Goal: Task Accomplishment & Management: Use online tool/utility

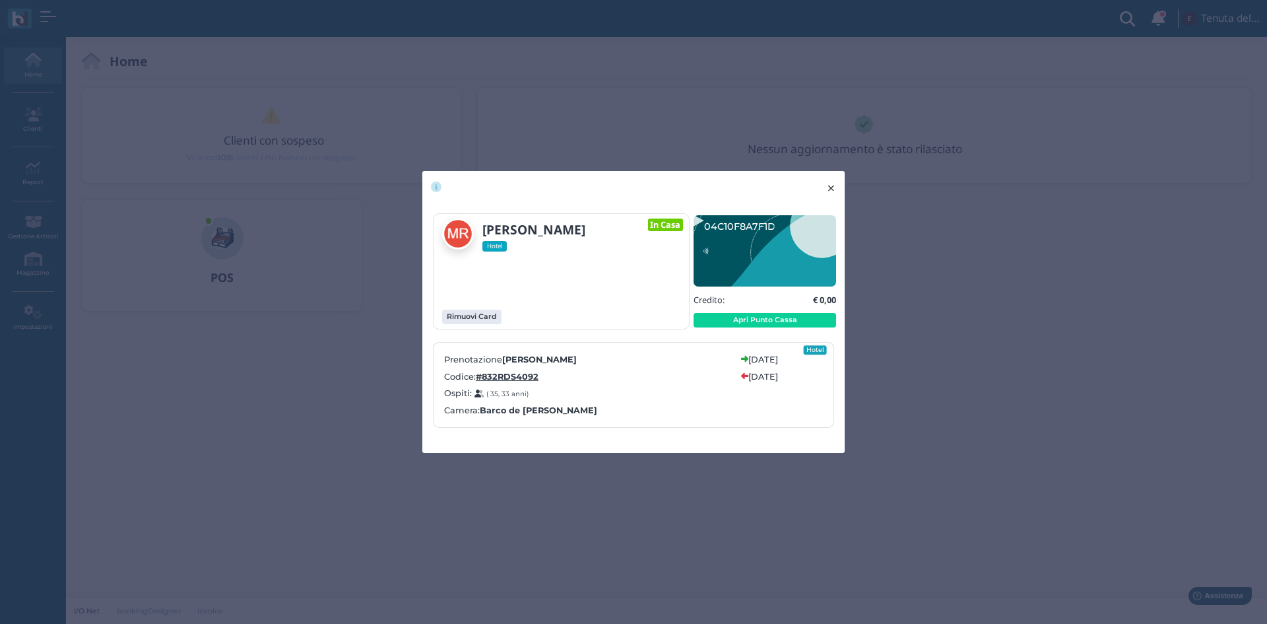
drag, startPoint x: 829, startPoint y: 191, endPoint x: 687, endPoint y: 170, distance: 143.4
click at [829, 191] on span "×" at bounding box center [831, 188] width 10 height 17
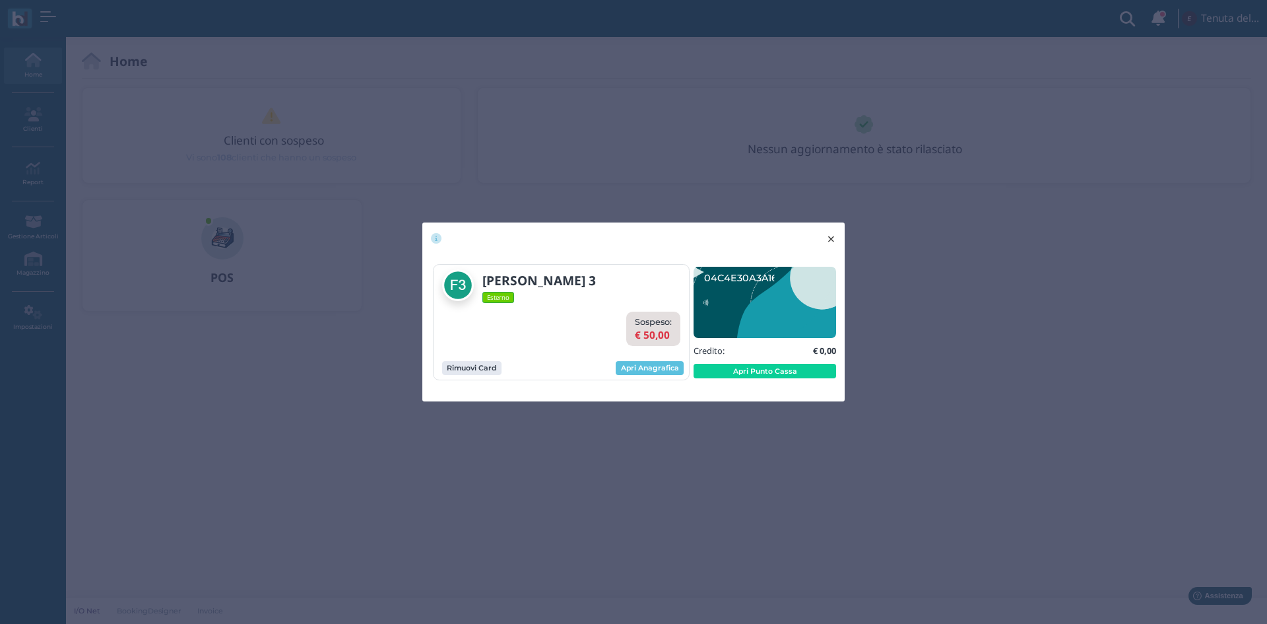
click at [832, 240] on span "×" at bounding box center [831, 238] width 10 height 17
click at [770, 367] on button "Apri Punto Cassa" at bounding box center [765, 371] width 143 height 15
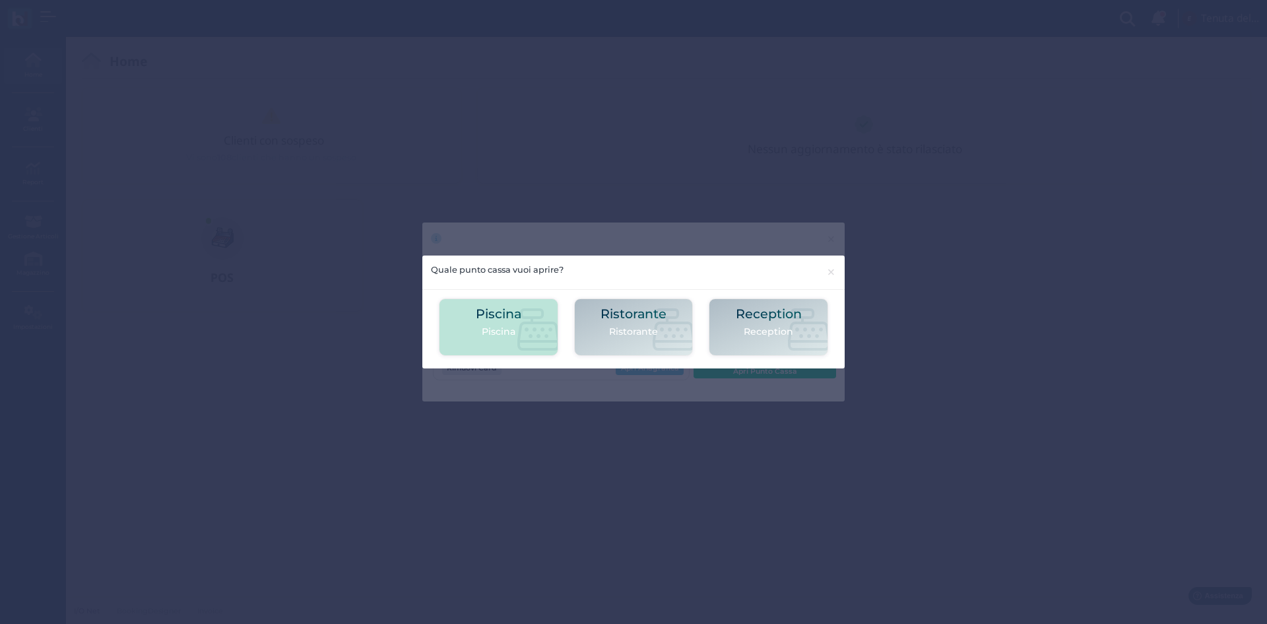
click at [508, 308] on h2 "Piscina" at bounding box center [499, 314] width 46 height 14
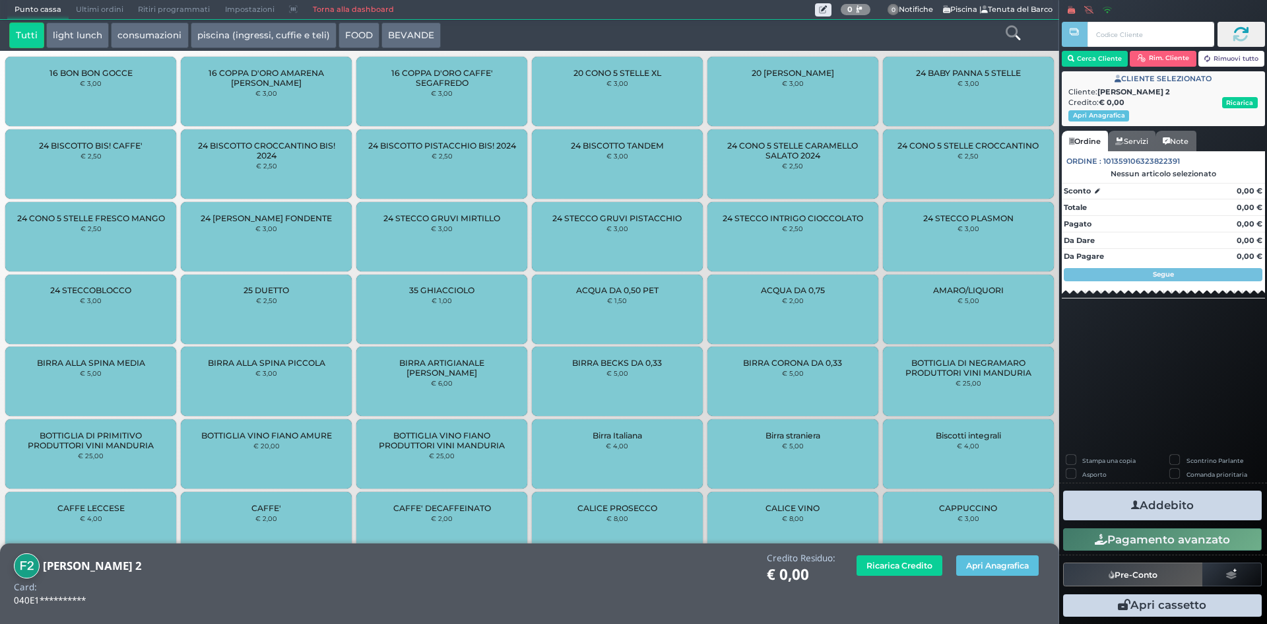
click at [321, 11] on link "Torna alla dashboard" at bounding box center [353, 10] width 96 height 18
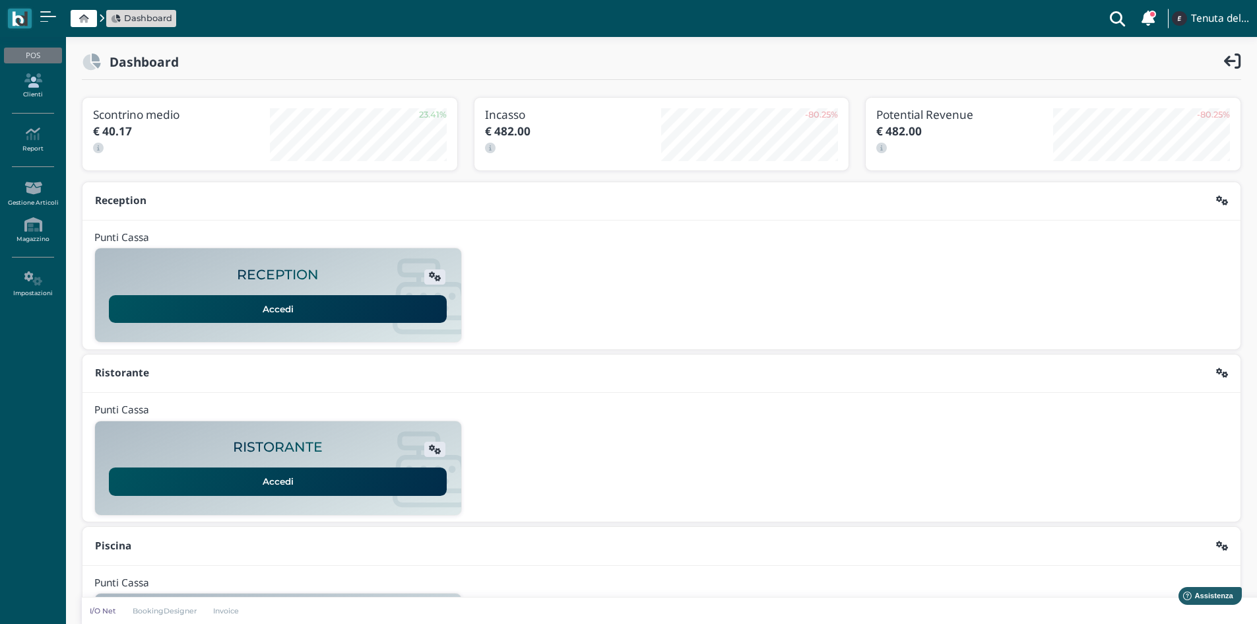
click at [39, 93] on link "Clienti" at bounding box center [32, 86] width 57 height 36
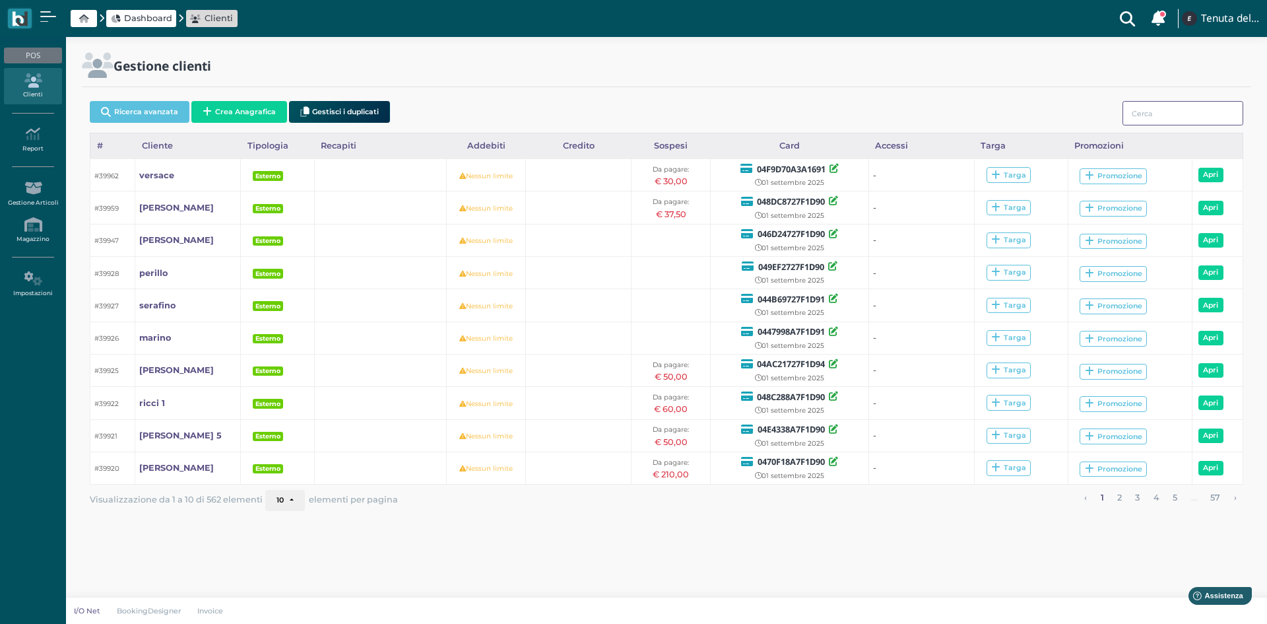
click at [1149, 109] on input "search" at bounding box center [1183, 113] width 121 height 24
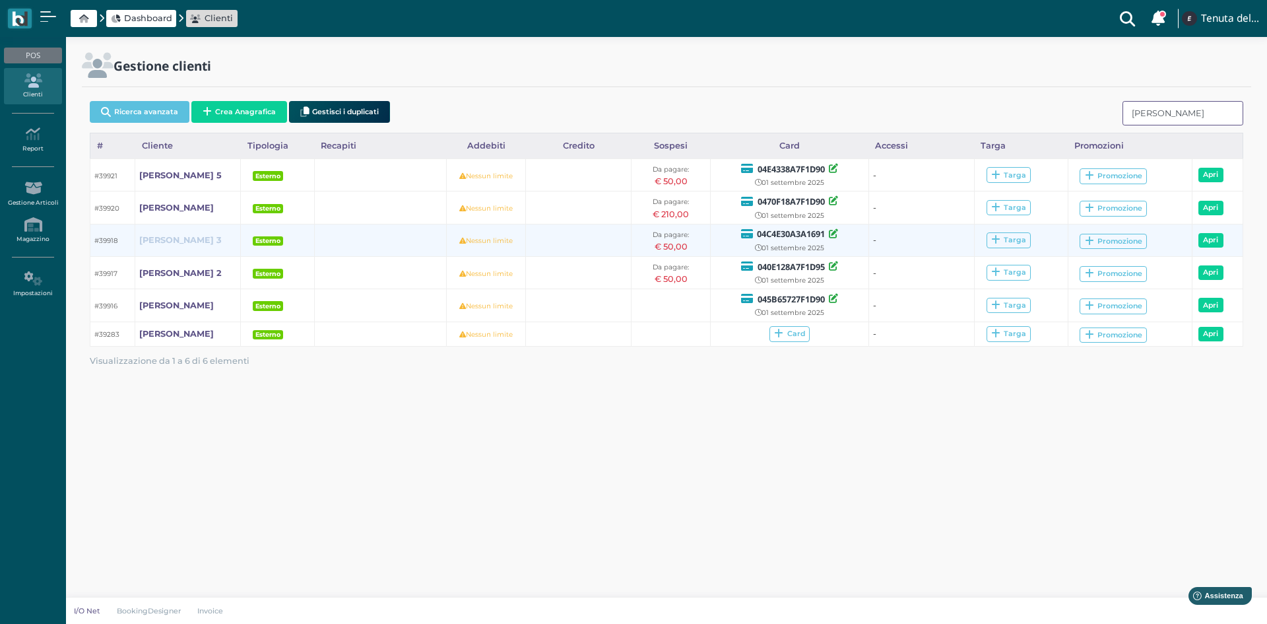
type input "fiorino"
click at [160, 239] on b "[PERSON_NAME] 3" at bounding box center [180, 240] width 83 height 10
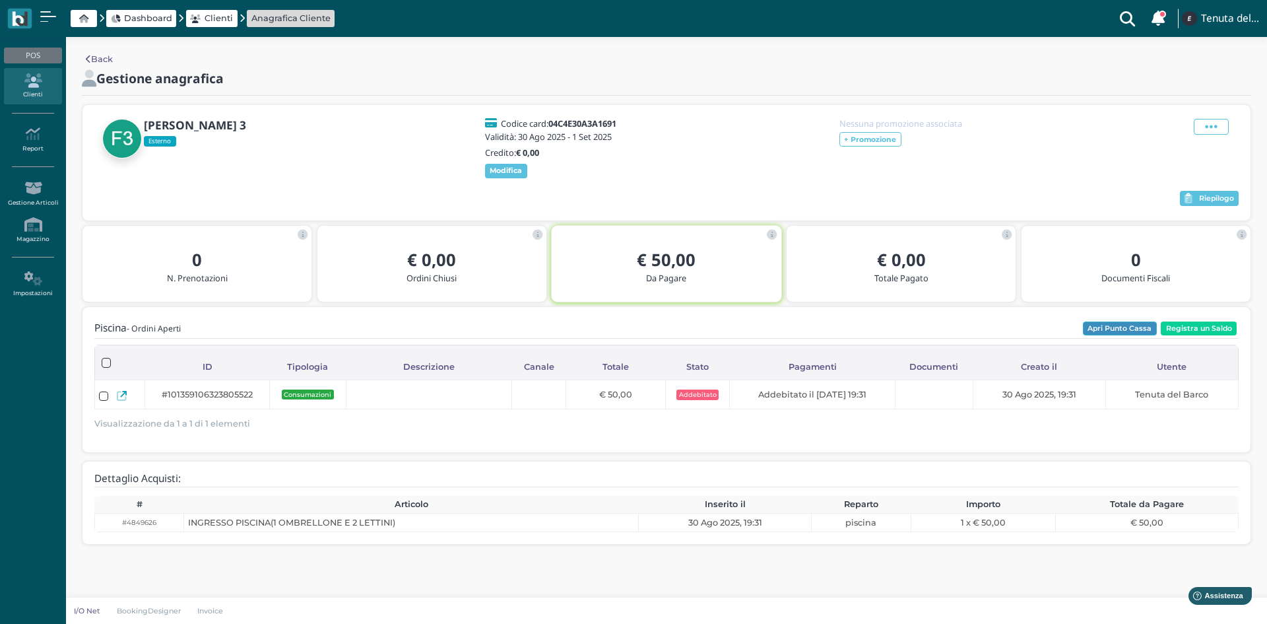
click at [1121, 331] on button "Apri Punto Cassa" at bounding box center [1120, 328] width 74 height 15
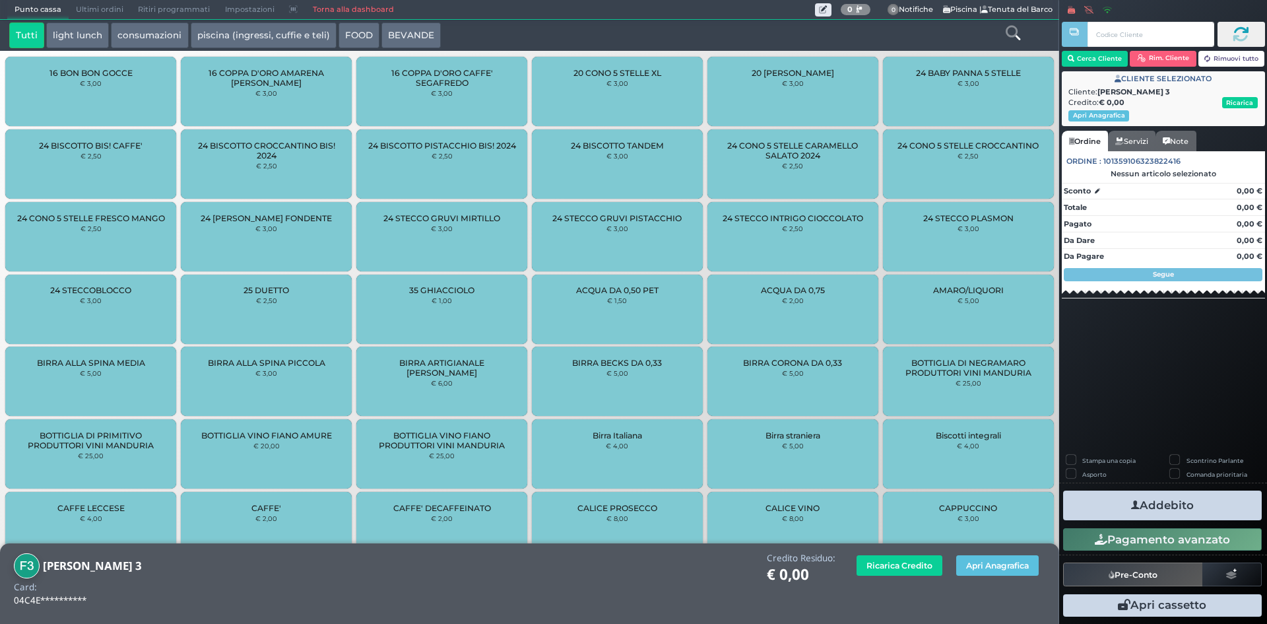
click at [86, 13] on span "Ultimi ordini" at bounding box center [100, 10] width 62 height 18
